Goal: Transaction & Acquisition: Download file/media

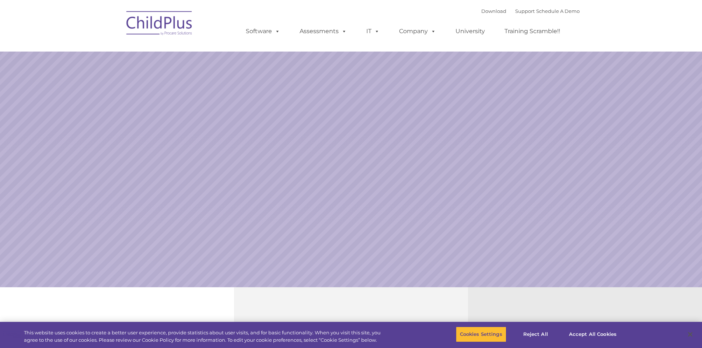
select select "MEDIUM"
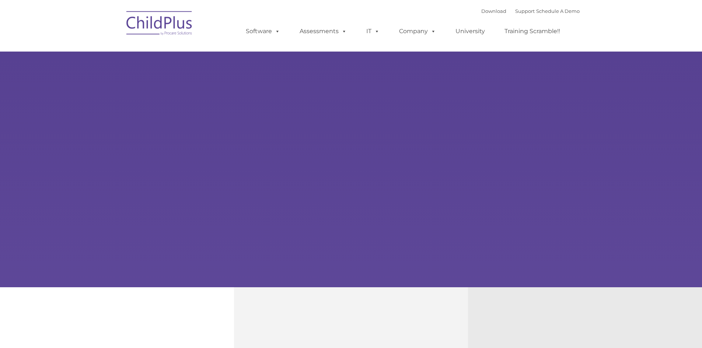
type input ""
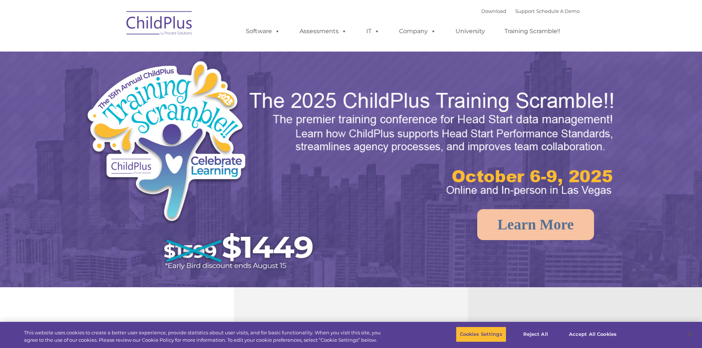
select select "MEDIUM"
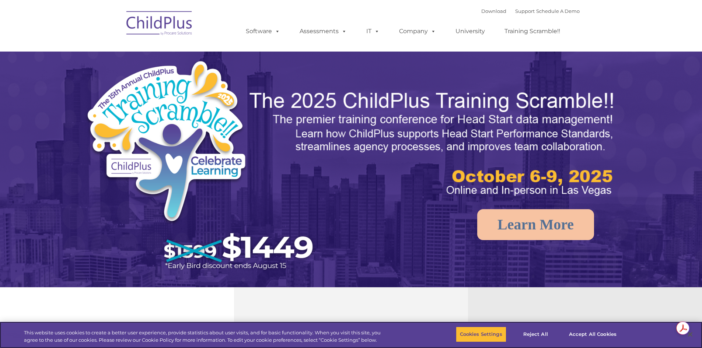
select select "MEDIUM"
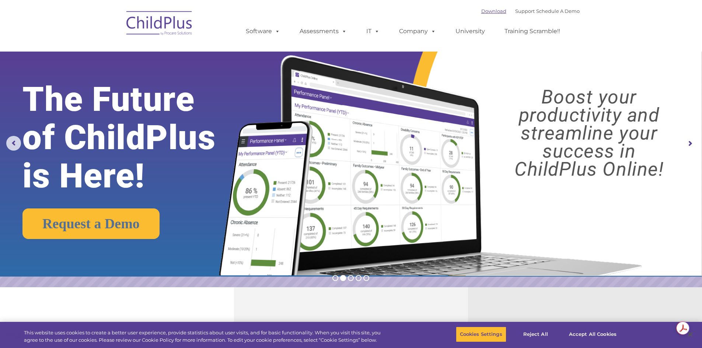
click at [489, 13] on link "Download" at bounding box center [493, 11] width 25 height 6
